Goal: Go to known website

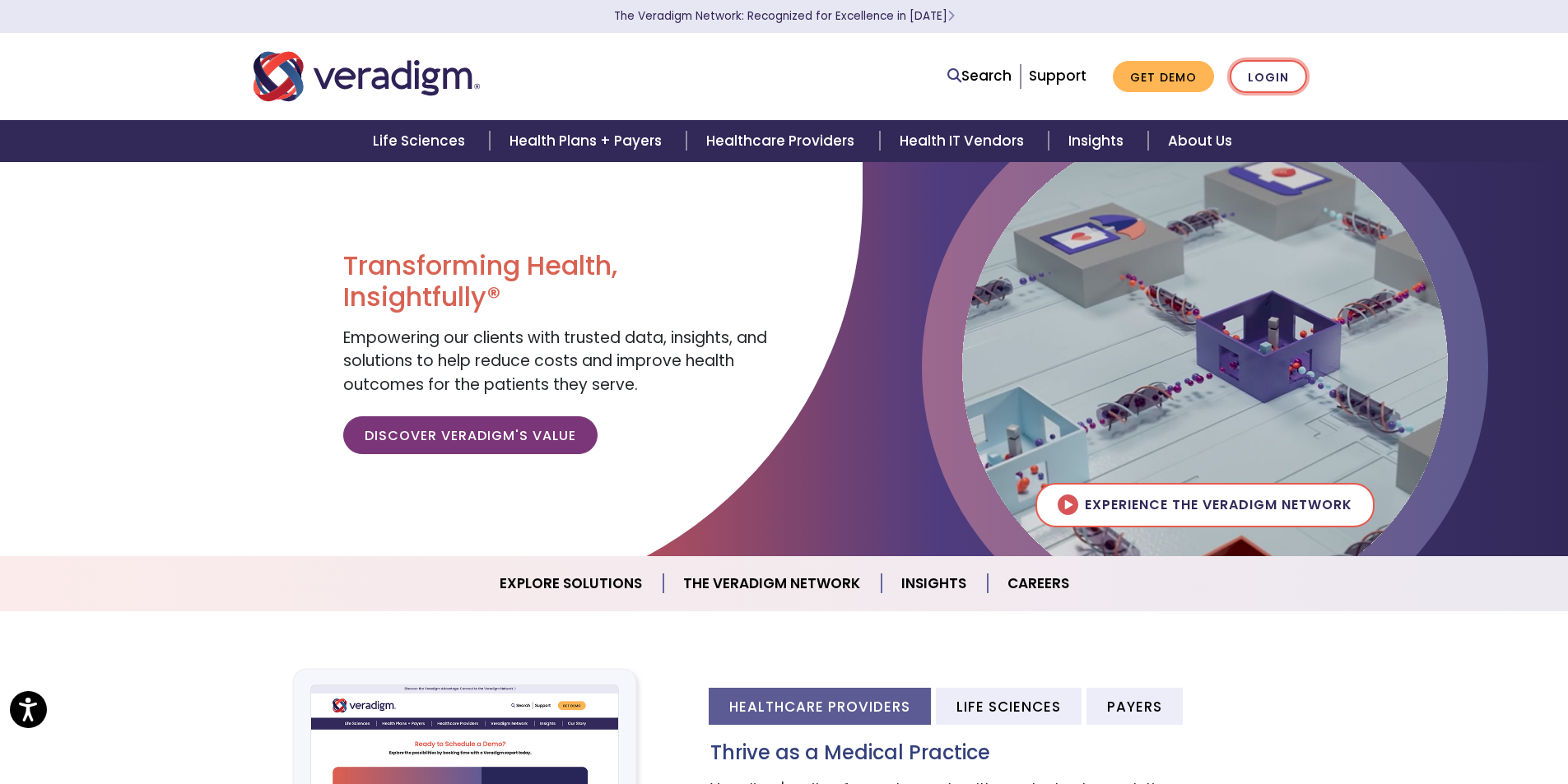
click at [1277, 83] on link "Login" at bounding box center [1268, 77] width 78 height 34
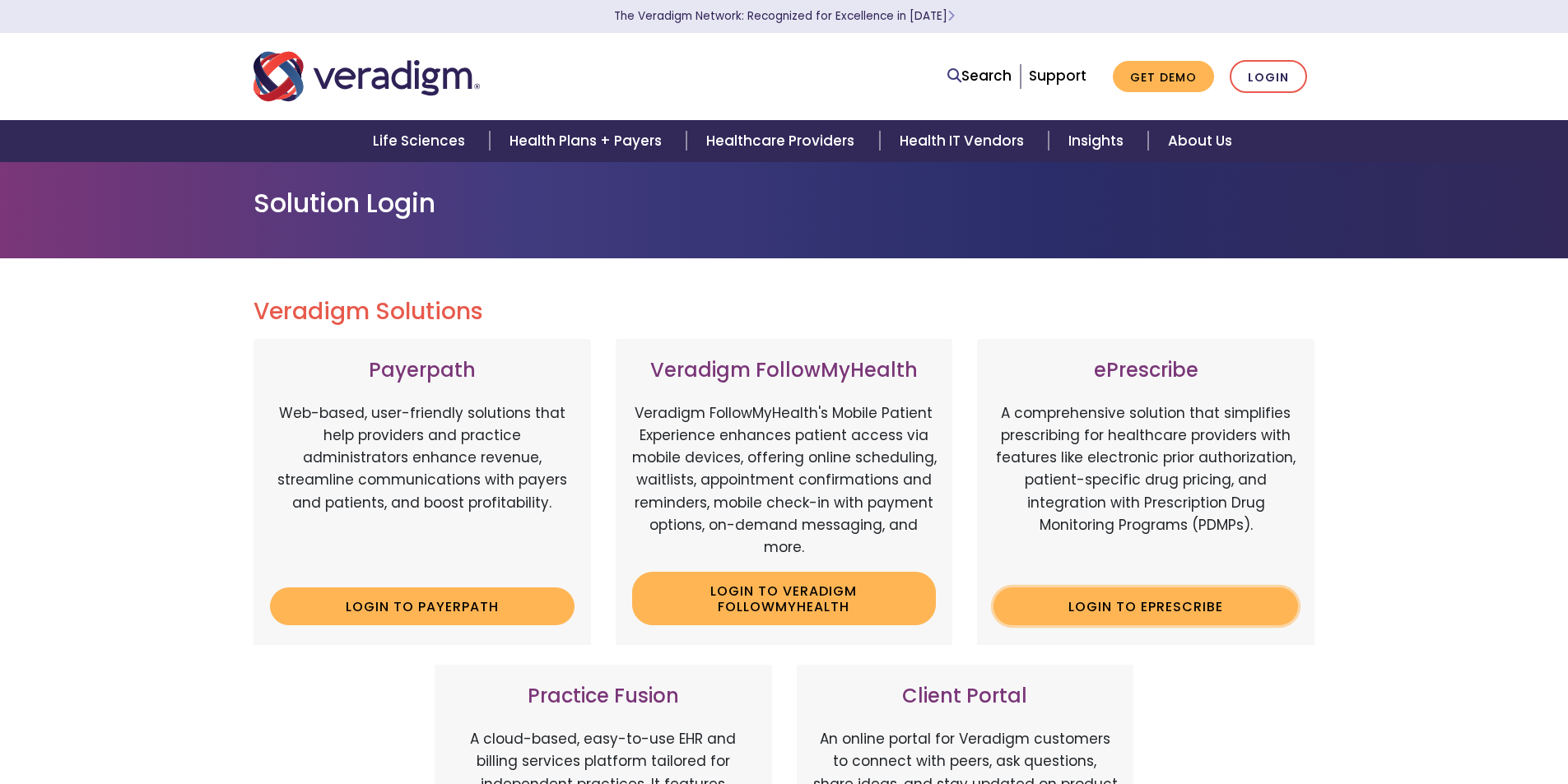
click at [1125, 619] on link "Login to ePrescribe" at bounding box center [1145, 606] width 305 height 38
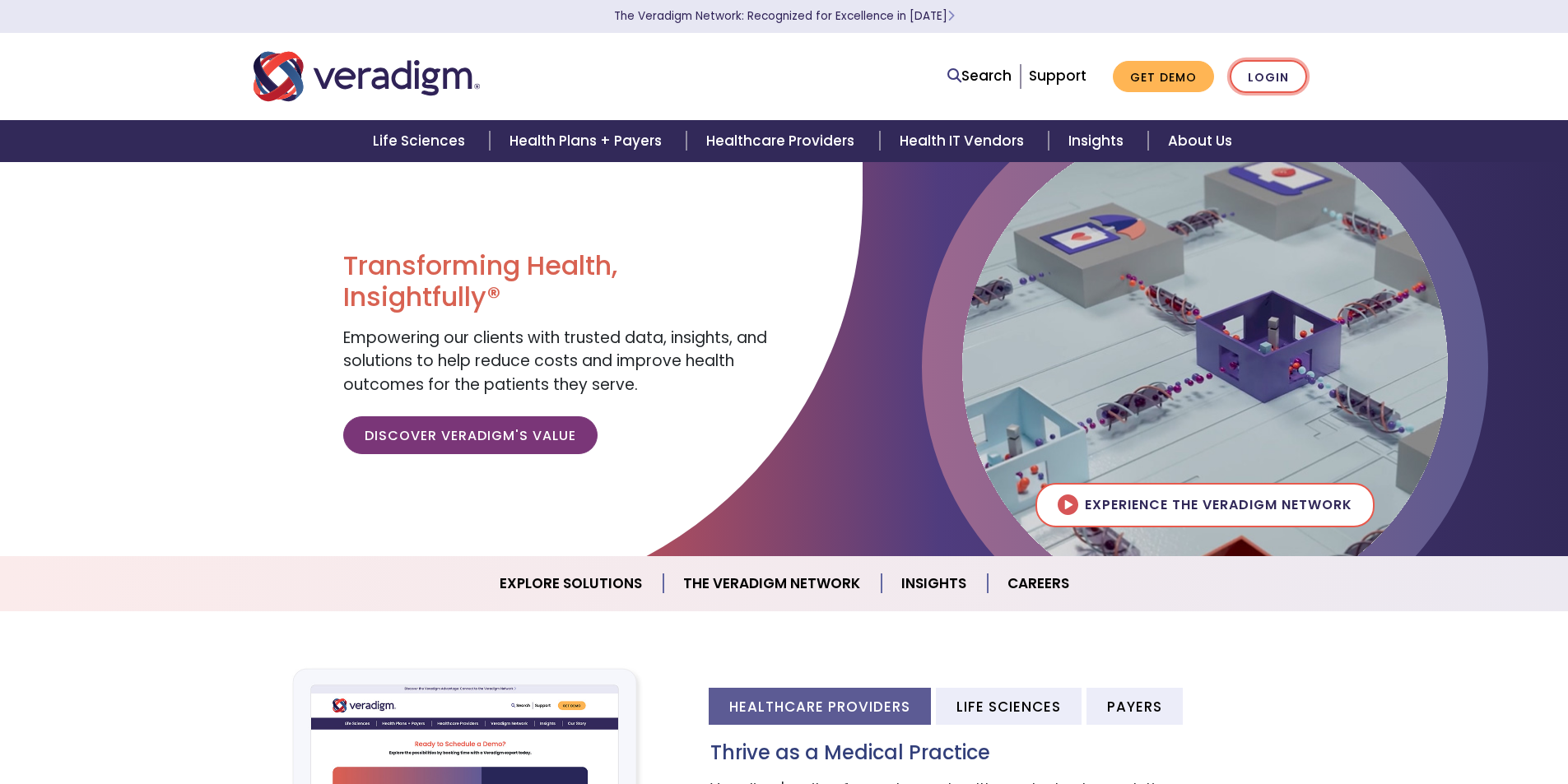
click at [1279, 74] on link "Login" at bounding box center [1268, 77] width 78 height 34
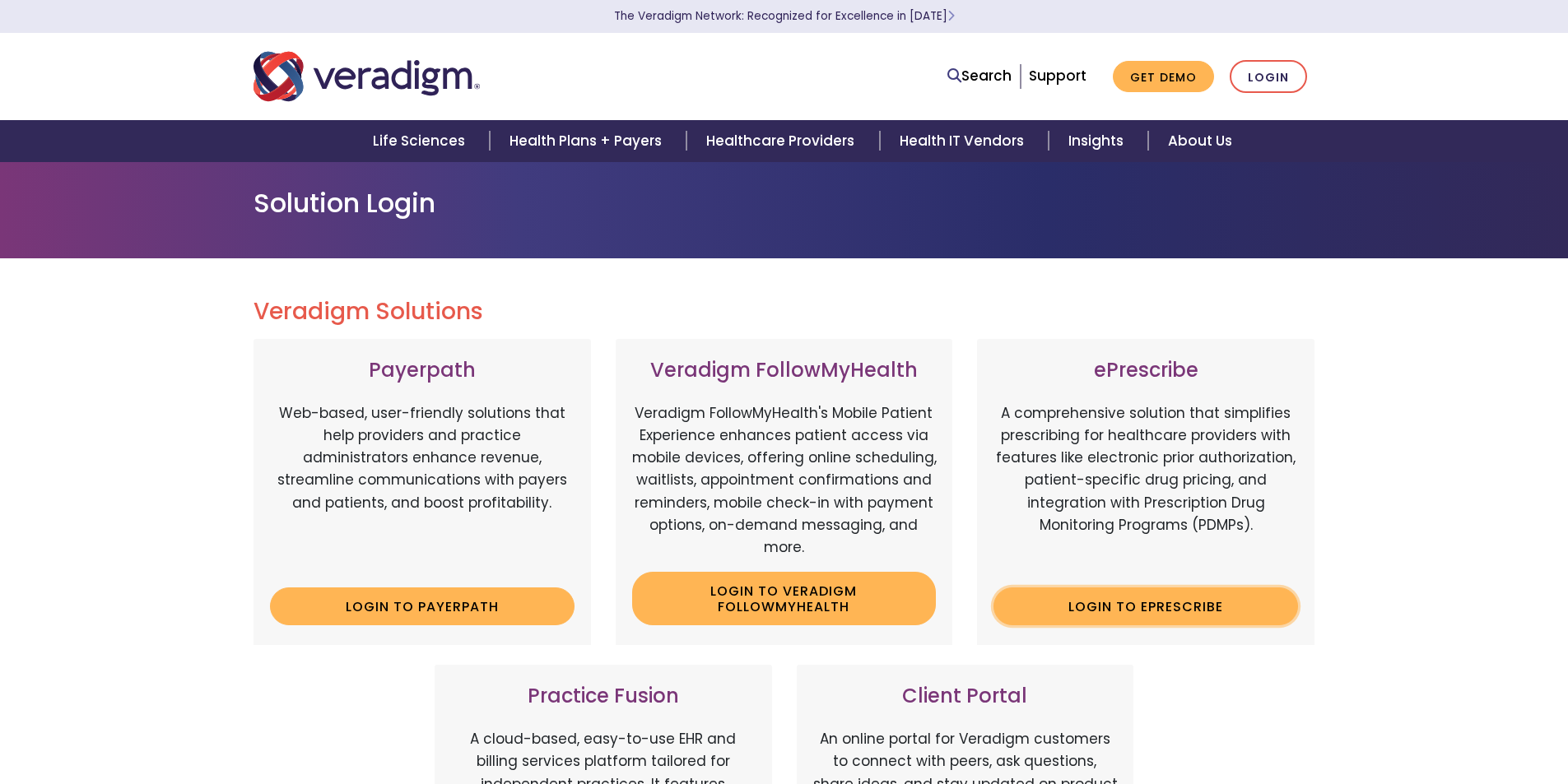
click at [1107, 607] on link "Login to ePrescribe" at bounding box center [1145, 606] width 305 height 38
